Goal: Task Accomplishment & Management: Use online tool/utility

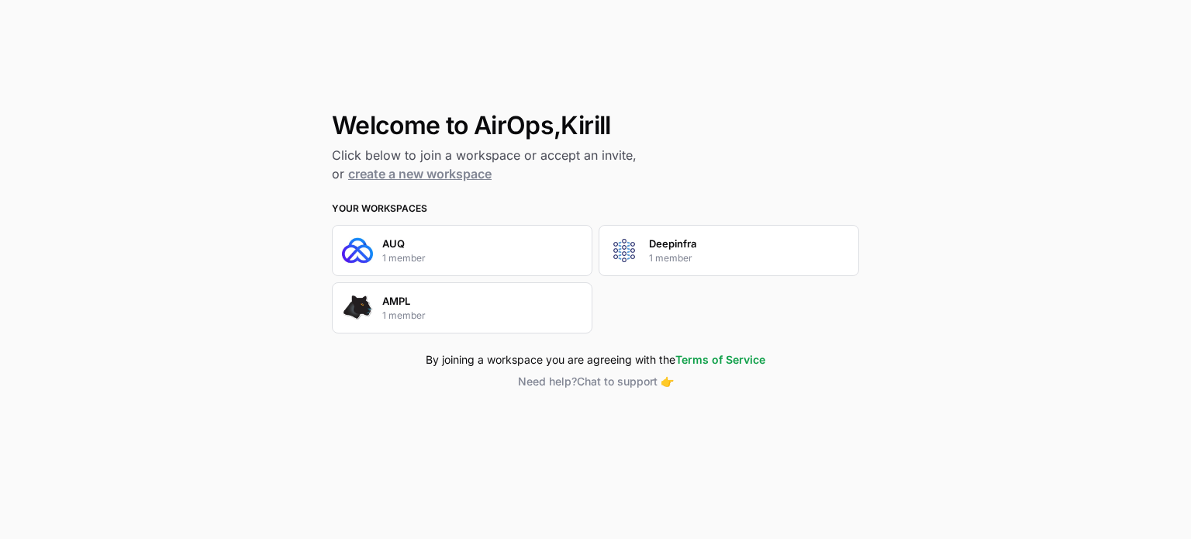
click at [487, 245] on div "AUQ 1 member" at bounding box center [462, 250] width 260 height 51
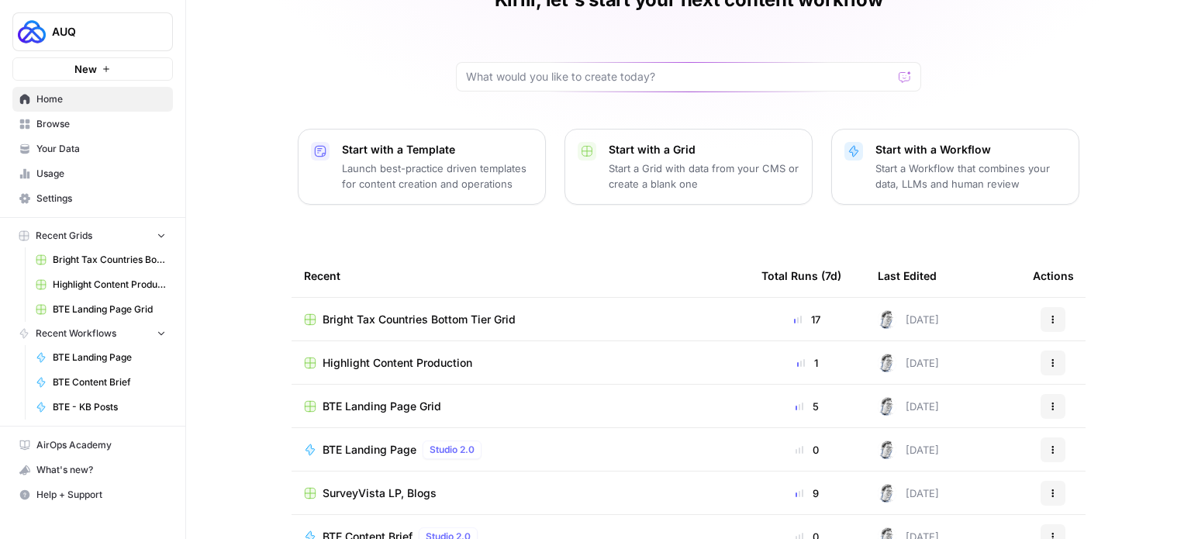
scroll to position [174, 0]
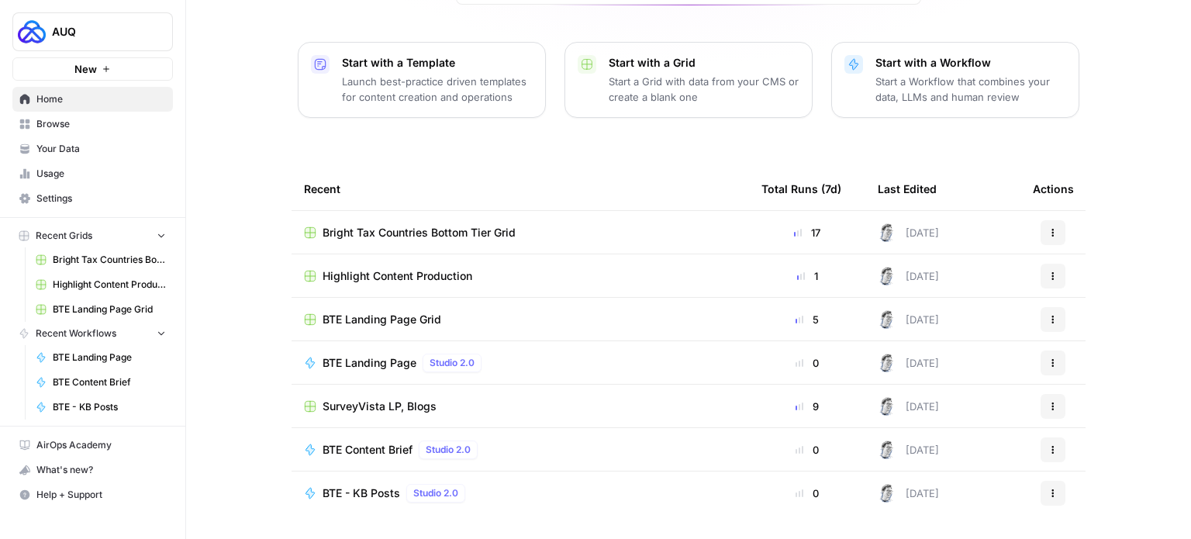
click at [401, 319] on span "BTE Landing Page Grid" at bounding box center [381, 320] width 119 height 16
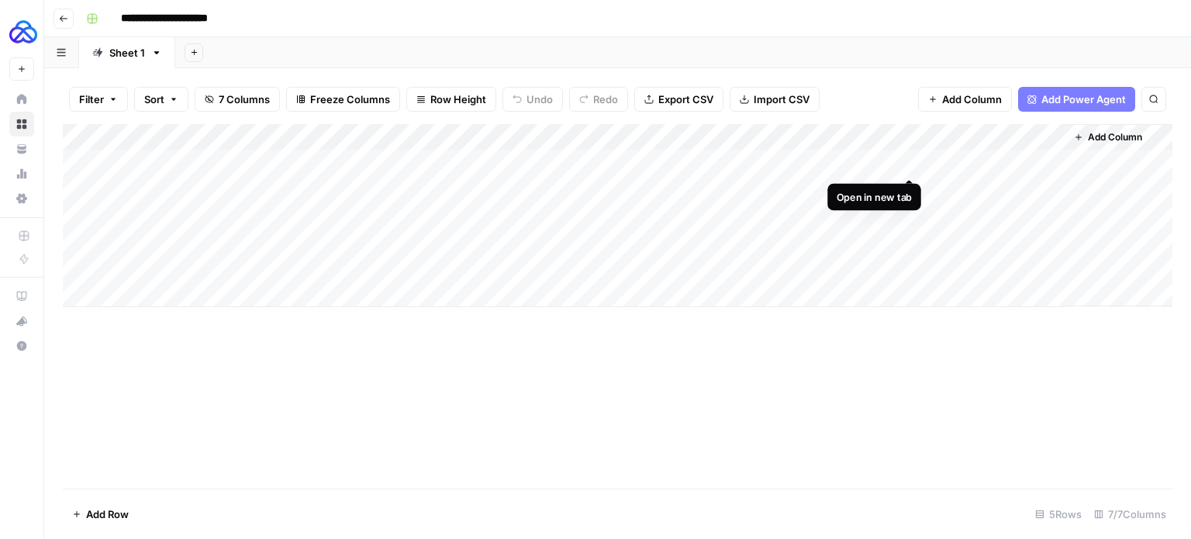
click at [912, 156] on div "Add Column" at bounding box center [617, 215] width 1109 height 183
click at [912, 188] on div "Add Column" at bounding box center [617, 215] width 1109 height 183
